Goal: Task Accomplishment & Management: Manage account settings

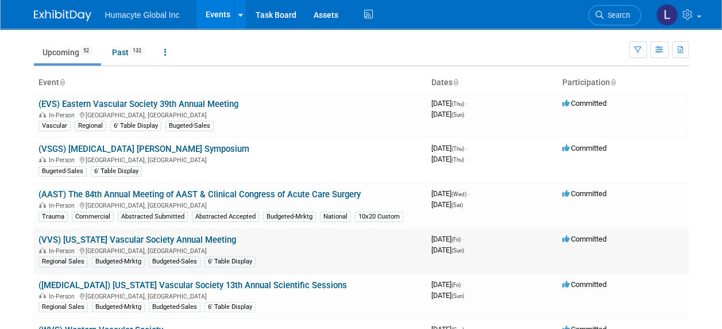
scroll to position [57, 0]
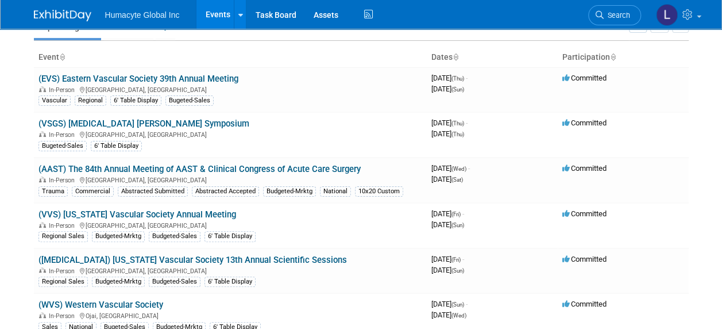
click at [160, 124] on link "(VSGS) [MEDICAL_DATA] [PERSON_NAME] Symposium" at bounding box center [144, 123] width 211 height 10
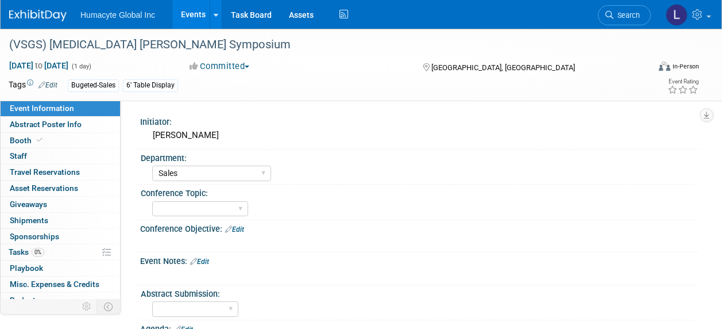
select select "Sales"
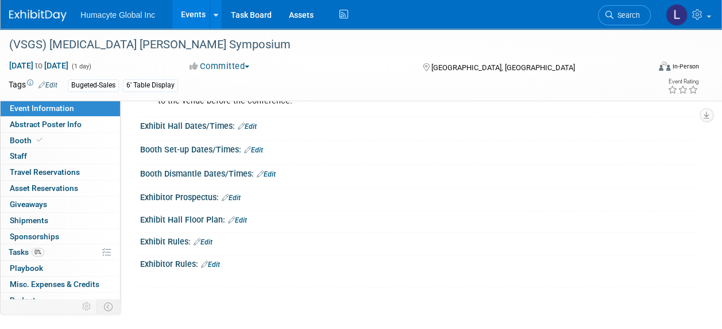
scroll to position [575, 0]
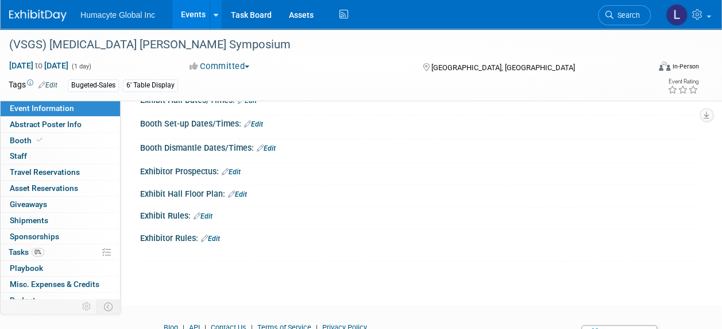
click at [211, 234] on link "Edit" at bounding box center [210, 238] width 19 height 8
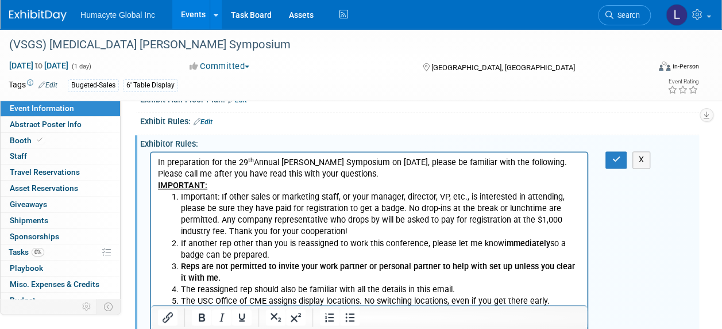
scroll to position [645, 0]
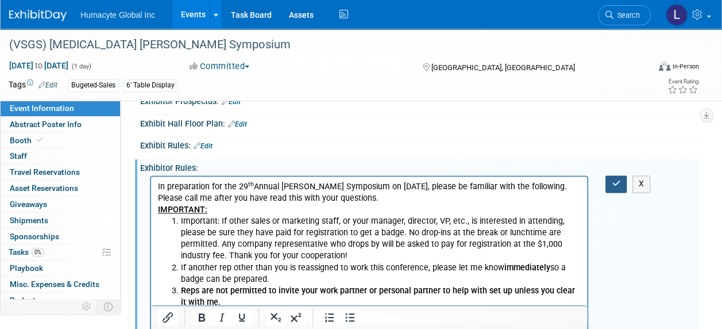
click at [611, 184] on button "button" at bounding box center [616, 183] width 21 height 17
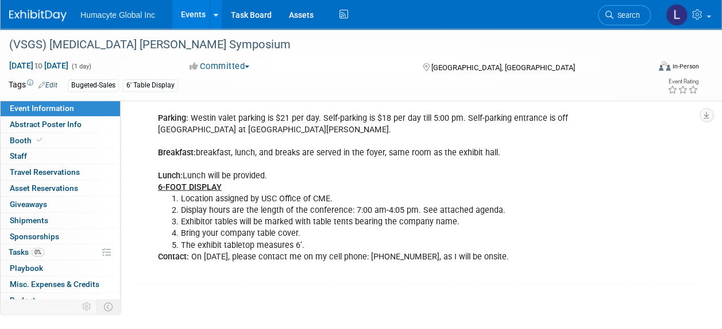
scroll to position [1273, 0]
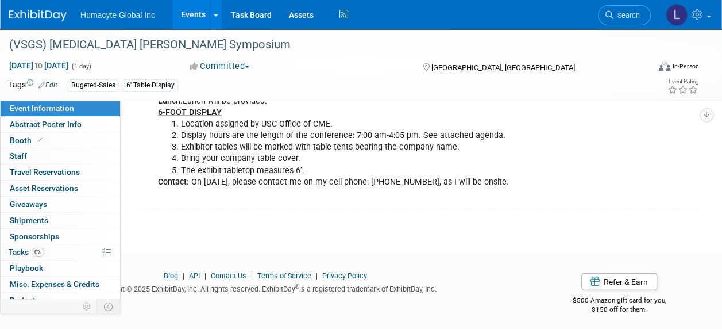
click at [188, 18] on link "Events" at bounding box center [193, 14] width 42 height 29
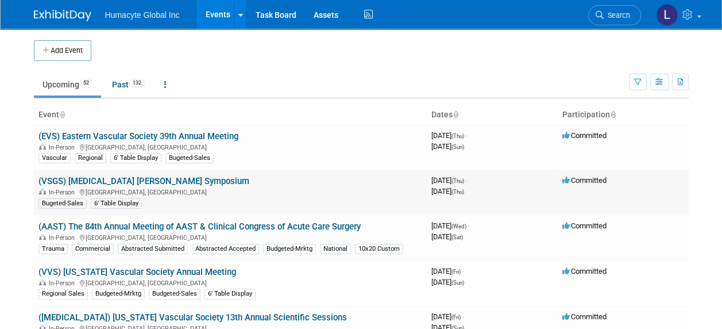
click at [163, 177] on link "(VSGS) [MEDICAL_DATA] [PERSON_NAME] Symposium" at bounding box center [144, 181] width 211 height 10
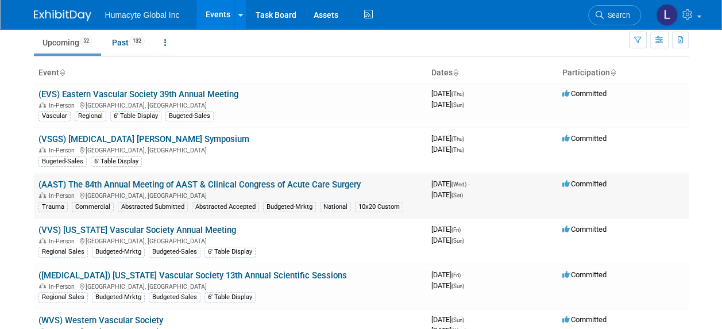
scroll to position [57, 0]
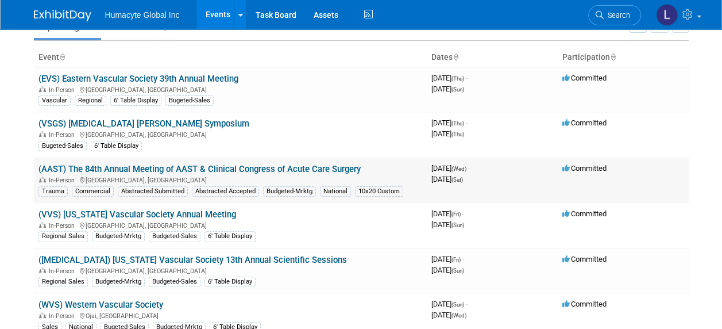
click at [145, 171] on link "(AAST) The 84th Annual Meeting of AAST & Clinical Congress of Acute Care Surgery" at bounding box center [200, 169] width 322 height 10
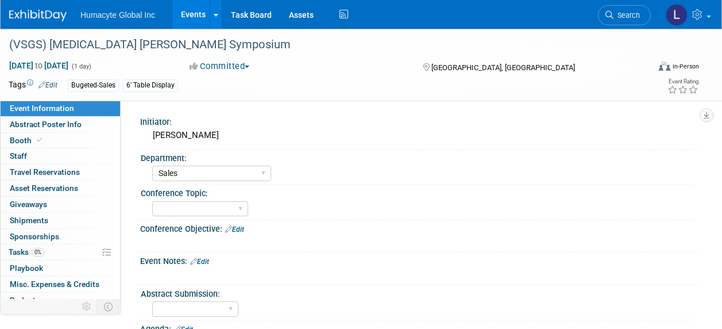
select select "Sales"
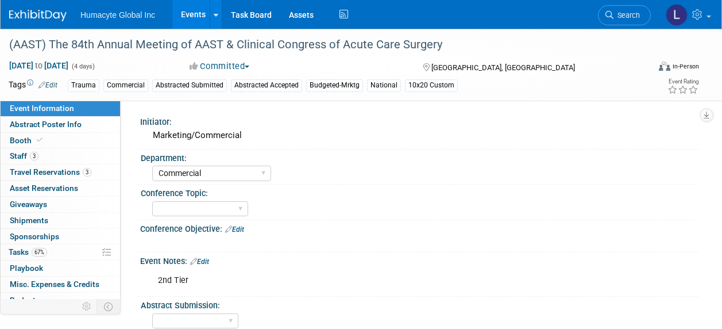
select select "Commercial"
select select "Northeast"
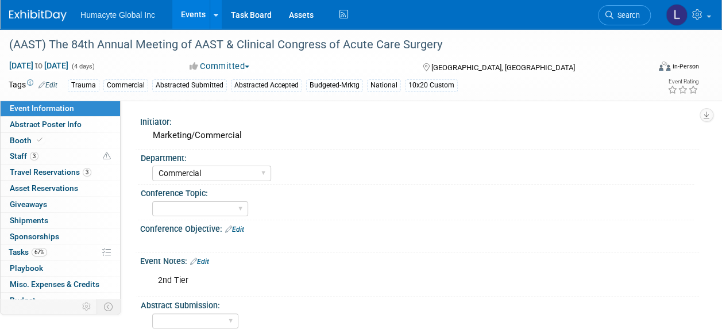
click at [394, 66] on div "Committed Committed Considering Not Going Walk the Floor Exploring" at bounding box center [295, 66] width 219 height 13
click at [59, 76] on div "Sep 10, 2025 to Sep 13, 2025 (4 days) Sep 10, 2025 to Sep 13, 2025 Committed Co…" at bounding box center [354, 68] width 708 height 17
click at [53, 87] on link "Edit" at bounding box center [48, 85] width 19 height 8
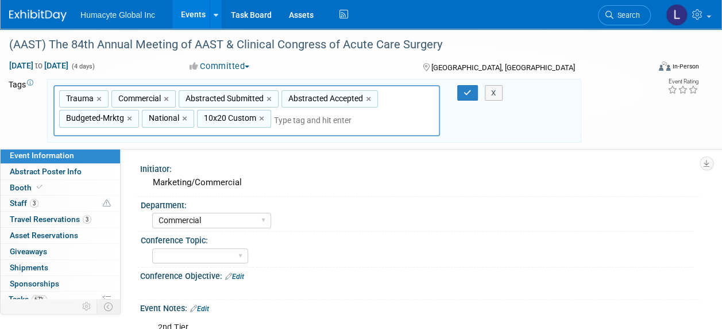
click at [167, 98] on link "×" at bounding box center [167, 99] width 7 height 13
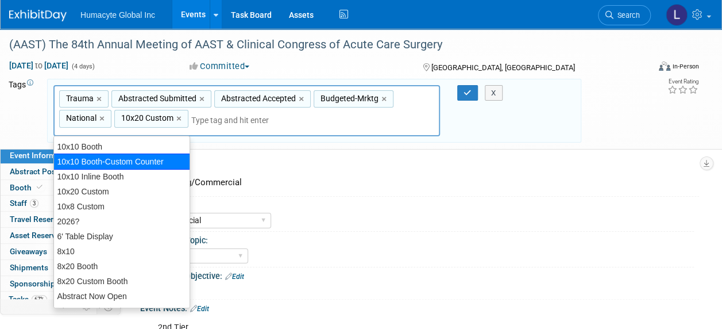
click at [87, 163] on div "10x10 Booth-Custom Counter" at bounding box center [121, 161] width 137 height 16
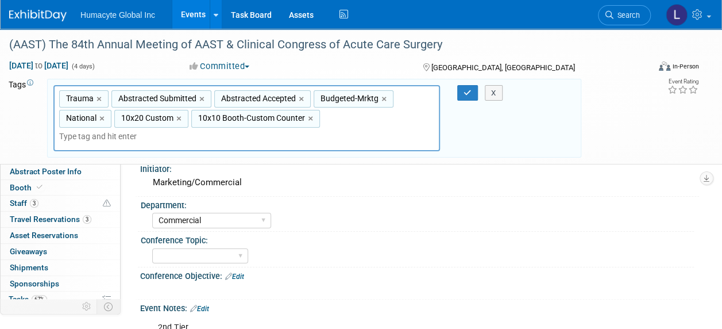
click at [184, 128] on div "Trauma, Abstracted Submitted, Abstracted Accepted, Budgeted-Mrktg, National, 10…" at bounding box center [246, 118] width 387 height 67
click at [178, 118] on link "×" at bounding box center [179, 118] width 7 height 13
type input "Trauma, Abstracted Submitted, Abstracted Accepted, Budgeted-Mrktg, National, 10…"
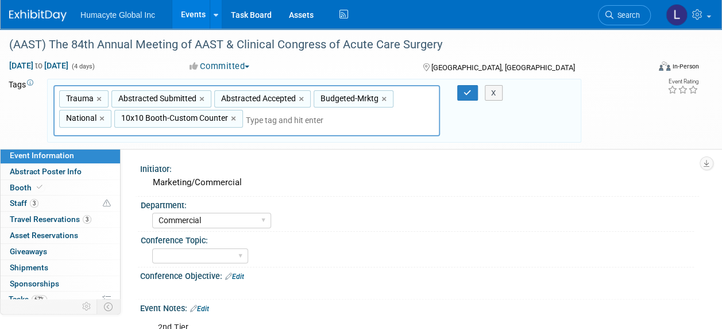
click at [301, 114] on div "Trauma, Abstracted Submitted, Abstracted Accepted, Budgeted-Mrktg, National, 10…" at bounding box center [246, 111] width 387 height 52
click at [464, 92] on icon "button" at bounding box center [468, 92] width 8 height 7
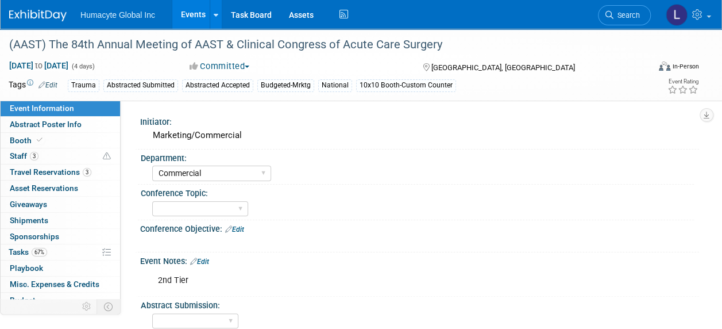
click at [187, 5] on link "Events" at bounding box center [193, 14] width 42 height 29
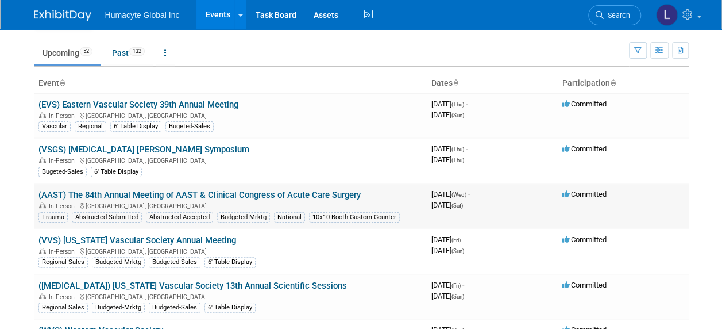
scroll to position [57, 0]
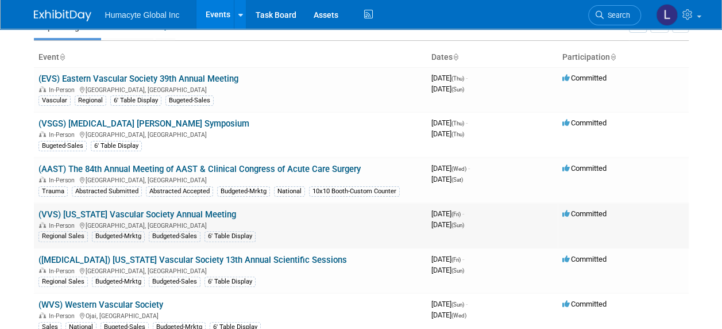
click at [163, 215] on link "(VVS) [US_STATE] Vascular Society Annual Meeting" at bounding box center [138, 214] width 198 height 10
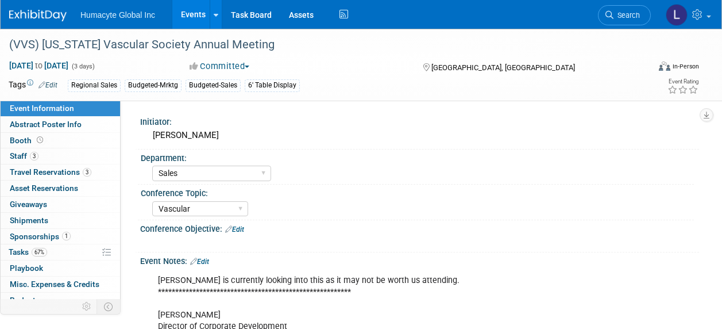
select select "Sales"
select select "Vascular"
